Goal: Transaction & Acquisition: Download file/media

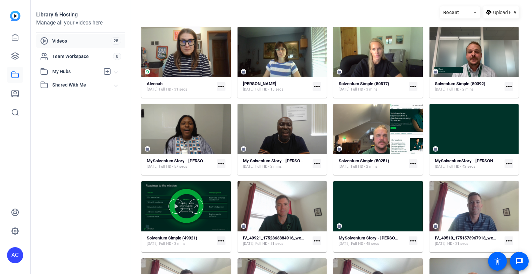
scroll to position [56, 0]
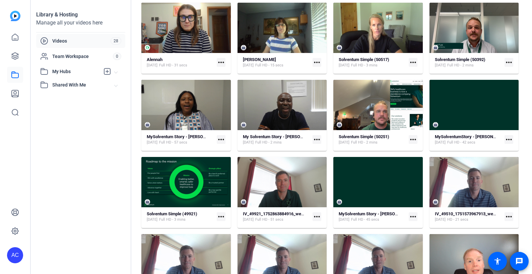
click at [19, 254] on div "AC" at bounding box center [15, 255] width 16 height 16
click at [82, 249] on mat-icon "logout" at bounding box center [83, 249] width 8 height 8
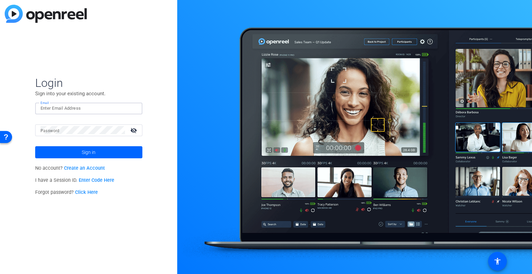
click at [70, 109] on input "Email" at bounding box center [89, 108] width 96 height 8
paste input "[EMAIL_ADDRESS][DOMAIN_NAME]"
type input "[EMAIL_ADDRESS][DOMAIN_NAME]"
click at [98, 149] on span at bounding box center [88, 152] width 107 height 16
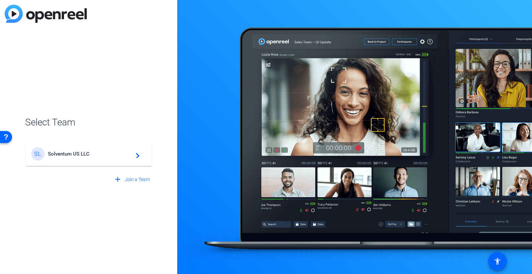
click at [109, 156] on span "Solventum US LLC" at bounding box center [90, 154] width 84 height 6
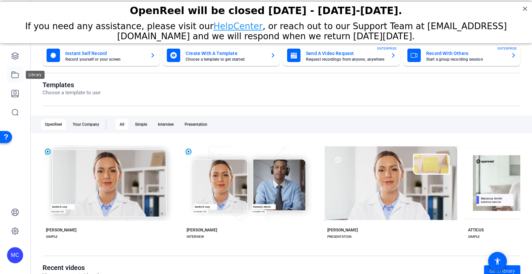
click at [18, 77] on icon at bounding box center [15, 75] width 7 height 6
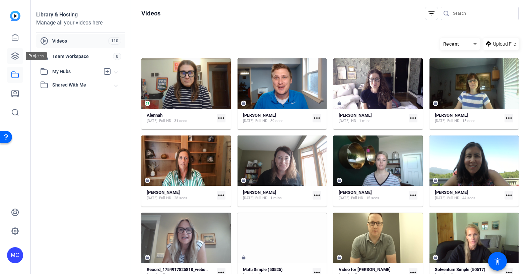
click at [14, 56] on icon at bounding box center [15, 56] width 8 height 8
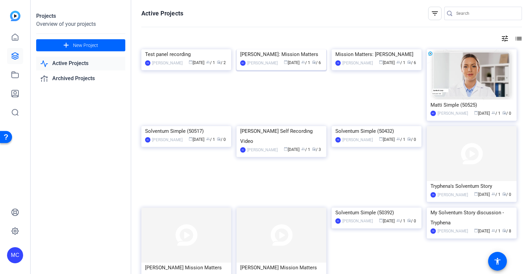
click at [280, 49] on img at bounding box center [281, 49] width 90 height 0
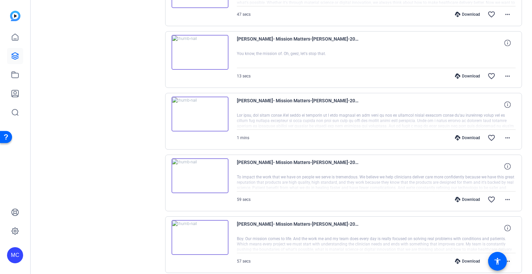
scroll to position [268, 0]
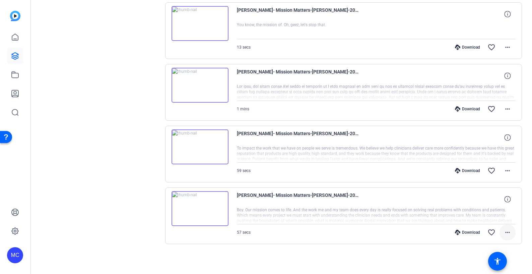
click at [504, 232] on mat-icon "more_horiz" at bounding box center [507, 232] width 8 height 8
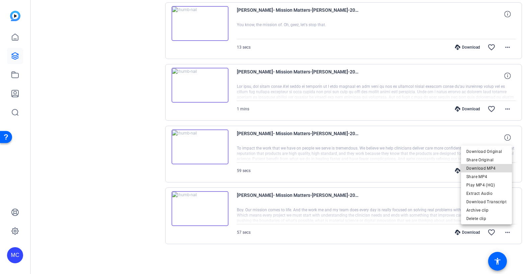
click at [495, 166] on span "Download MP4" at bounding box center [486, 168] width 40 height 8
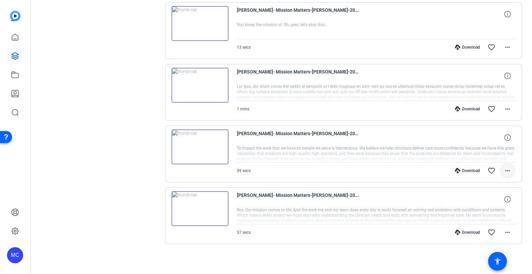
click at [506, 169] on mat-icon "more_horiz" at bounding box center [507, 170] width 8 height 8
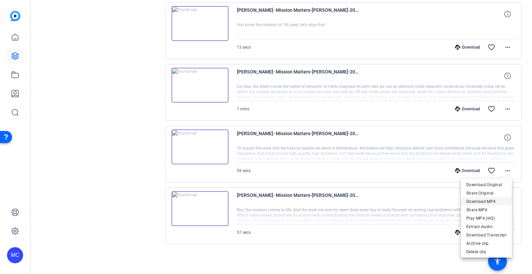
click at [497, 201] on span "Download MP4" at bounding box center [486, 201] width 40 height 8
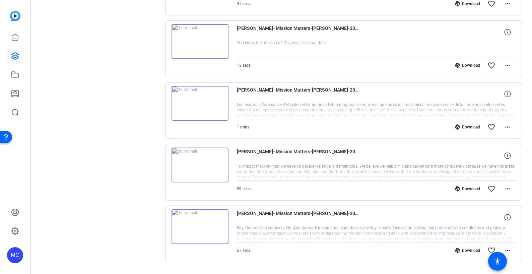
scroll to position [204, 0]
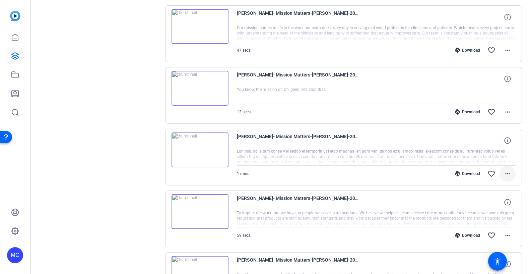
click at [506, 171] on mat-icon "more_horiz" at bounding box center [507, 173] width 8 height 8
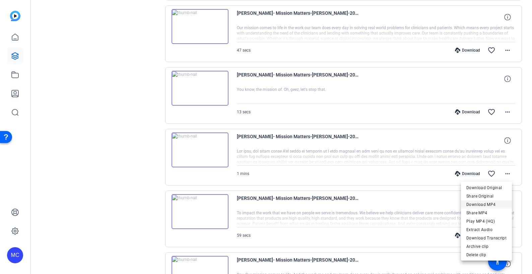
click at [494, 205] on span "Download MP4" at bounding box center [486, 204] width 40 height 8
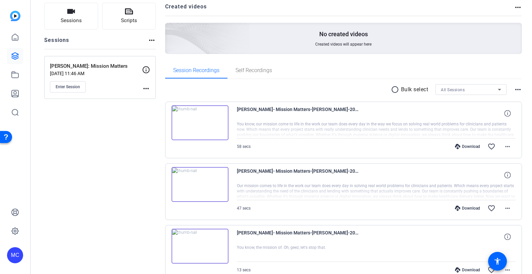
scroll to position [42, 0]
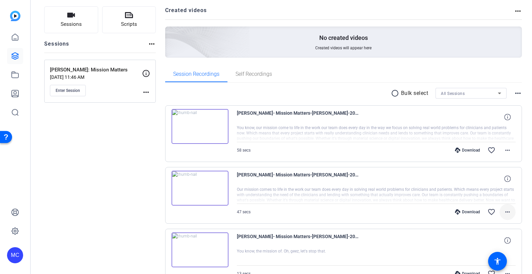
click at [505, 212] on mat-icon "more_horiz" at bounding box center [507, 212] width 8 height 8
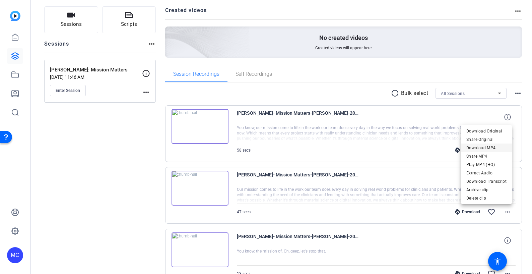
click at [492, 148] on span "Download MP4" at bounding box center [486, 148] width 40 height 8
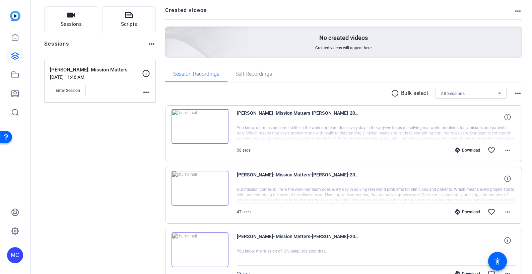
scroll to position [28, 0]
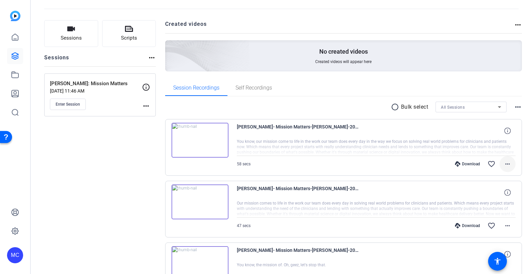
click at [505, 164] on mat-icon "more_horiz" at bounding box center [507, 164] width 8 height 8
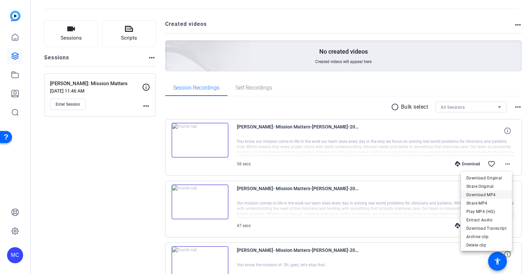
click at [495, 194] on span "Download MP4" at bounding box center [486, 195] width 40 height 8
